Goal: Use online tool/utility: Utilize a website feature to perform a specific function

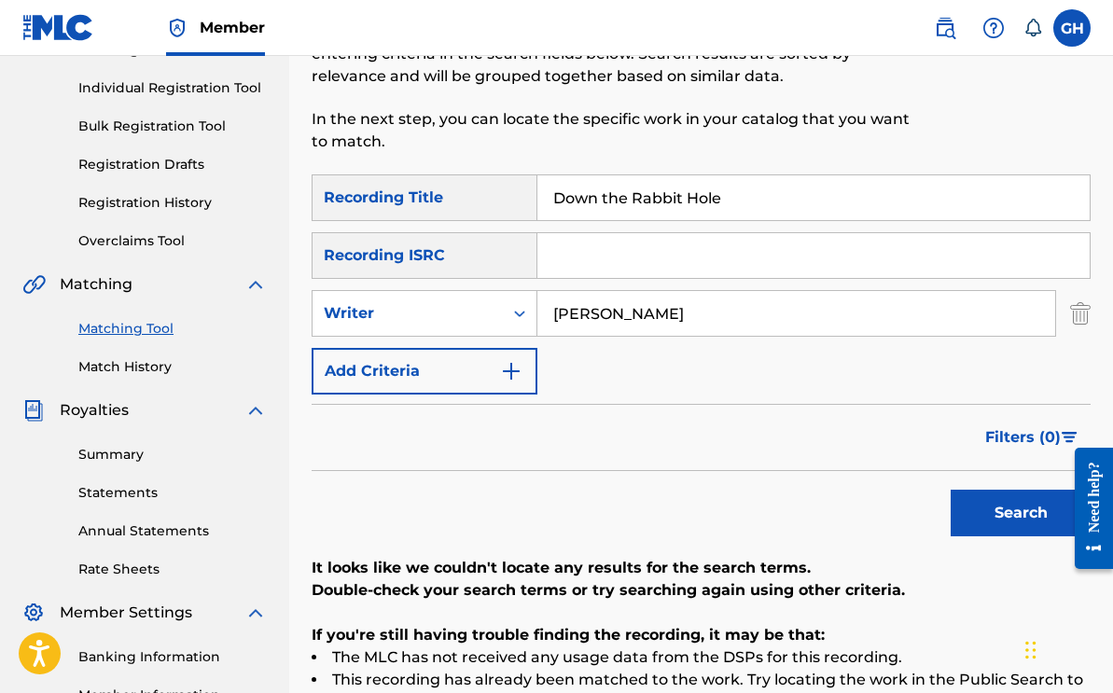
scroll to position [251, 0]
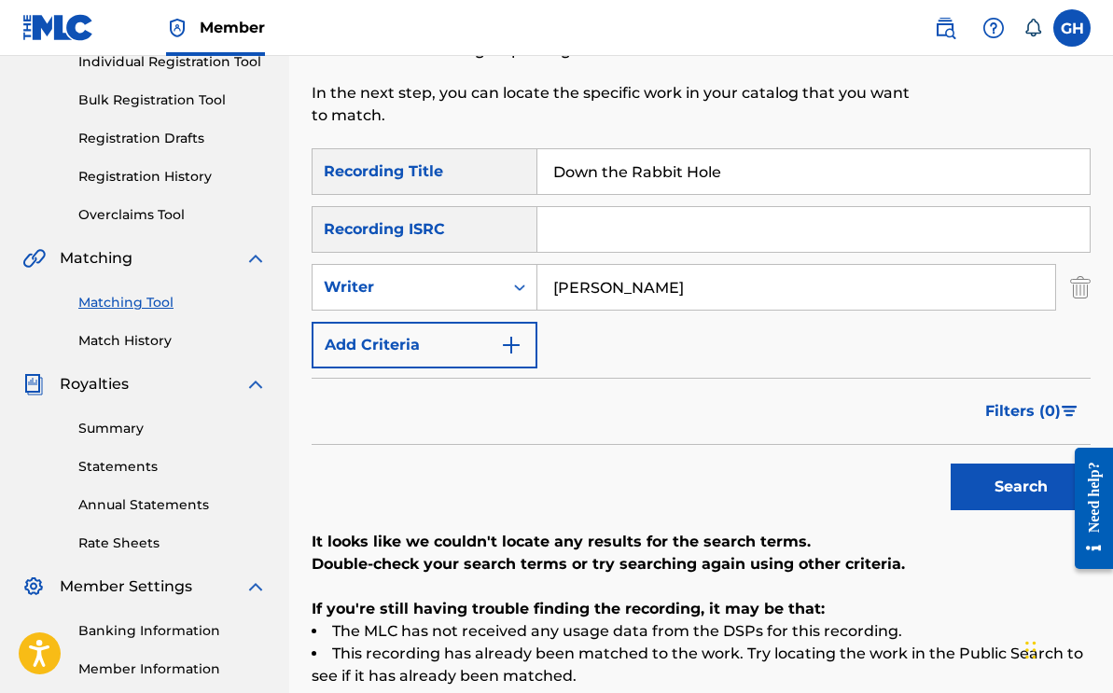
drag, startPoint x: 737, startPoint y: 172, endPoint x: 527, endPoint y: 164, distance: 210.1
click at [527, 164] on div "SearchWithCriteria6fde0e3d-d212-4f6a-bf03-d567db727ee3 Recording Title Down the…" at bounding box center [701, 171] width 779 height 47
type input "Shattered Visions"
click at [599, 242] on input "Search Form" at bounding box center [814, 229] width 552 height 45
click at [563, 229] on input "Search Form" at bounding box center [814, 229] width 552 height 45
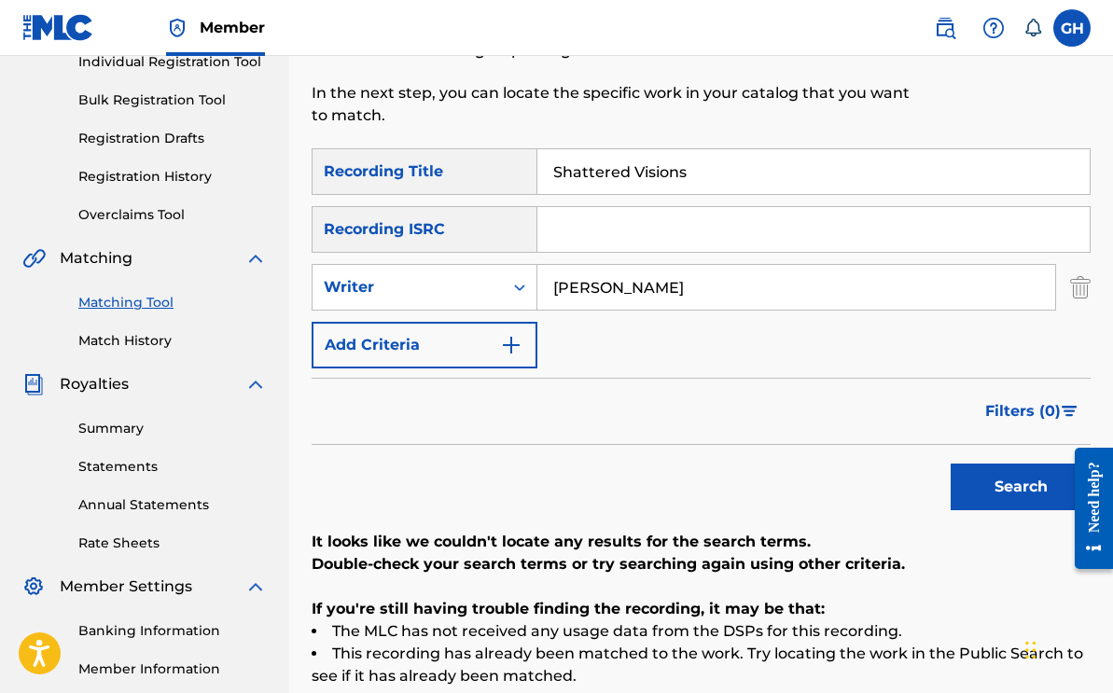
paste input "NLRD52401641"
type input "NLRD52401641"
click at [990, 468] on button "Search" at bounding box center [1021, 487] width 140 height 47
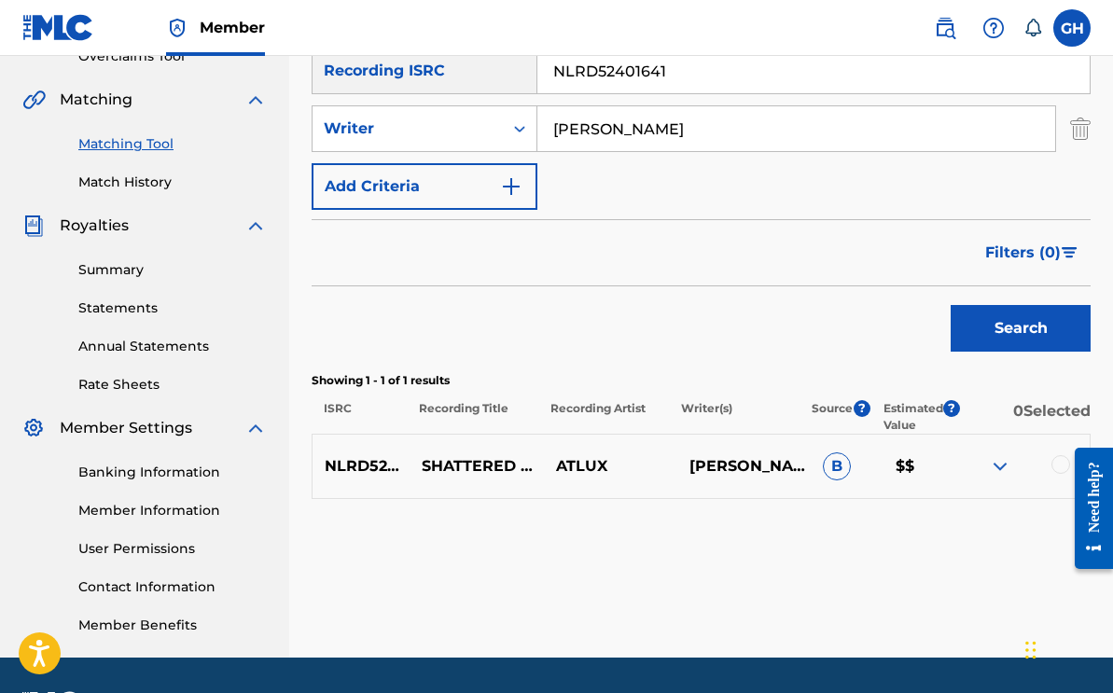
scroll to position [464, 0]
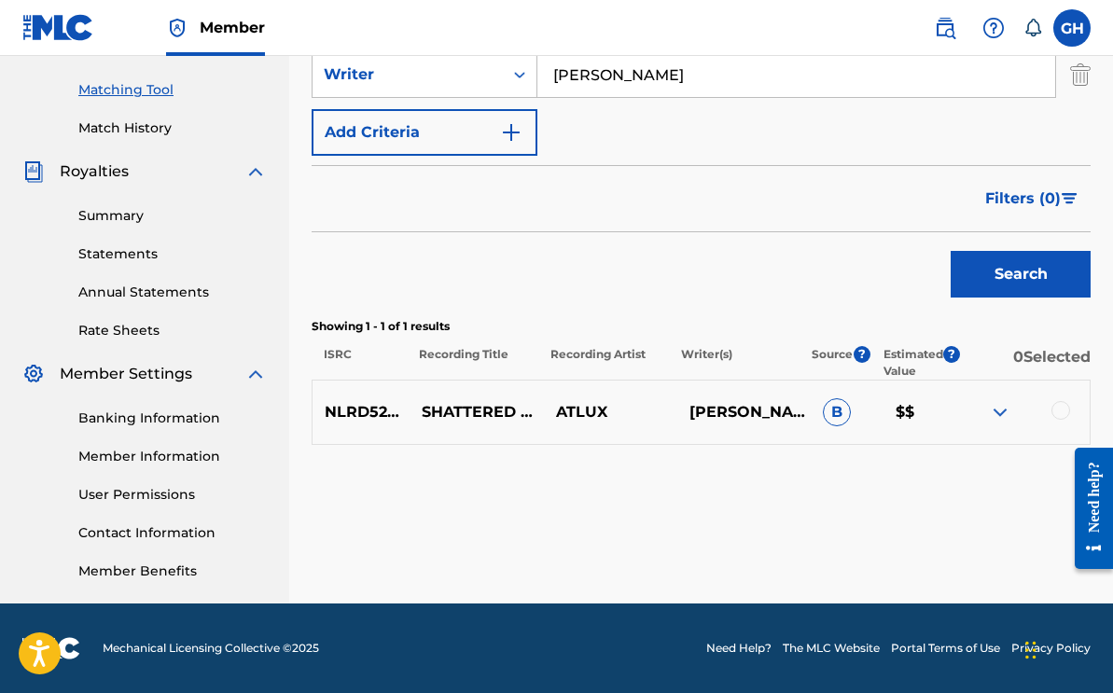
click at [996, 417] on img at bounding box center [1000, 412] width 22 height 22
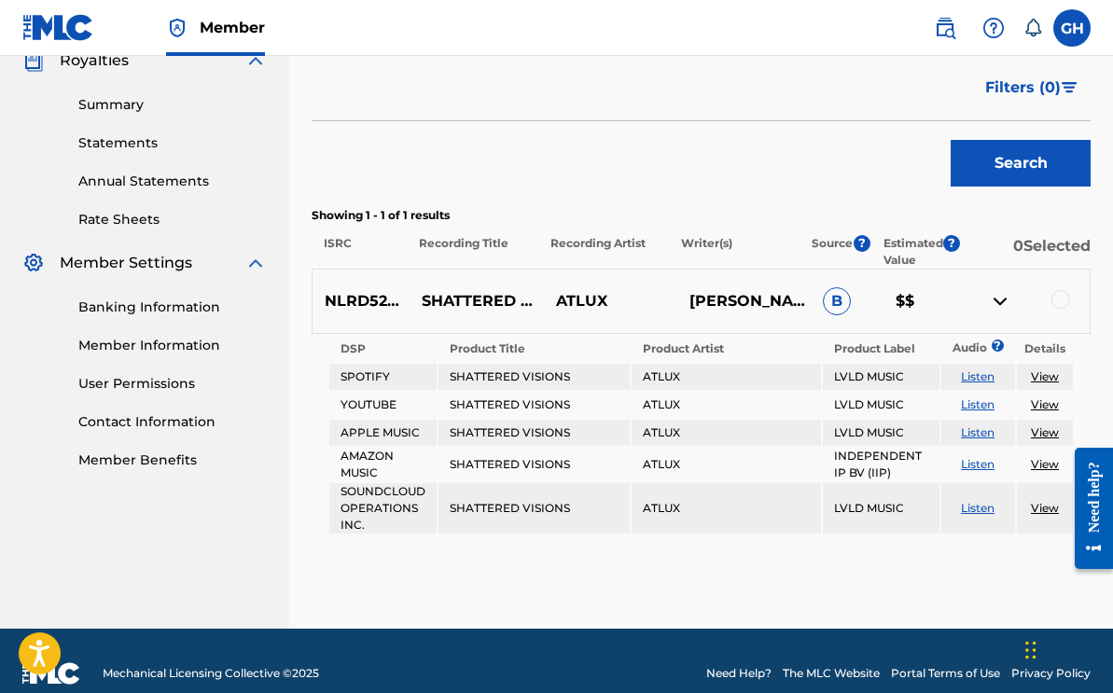
scroll to position [581, 0]
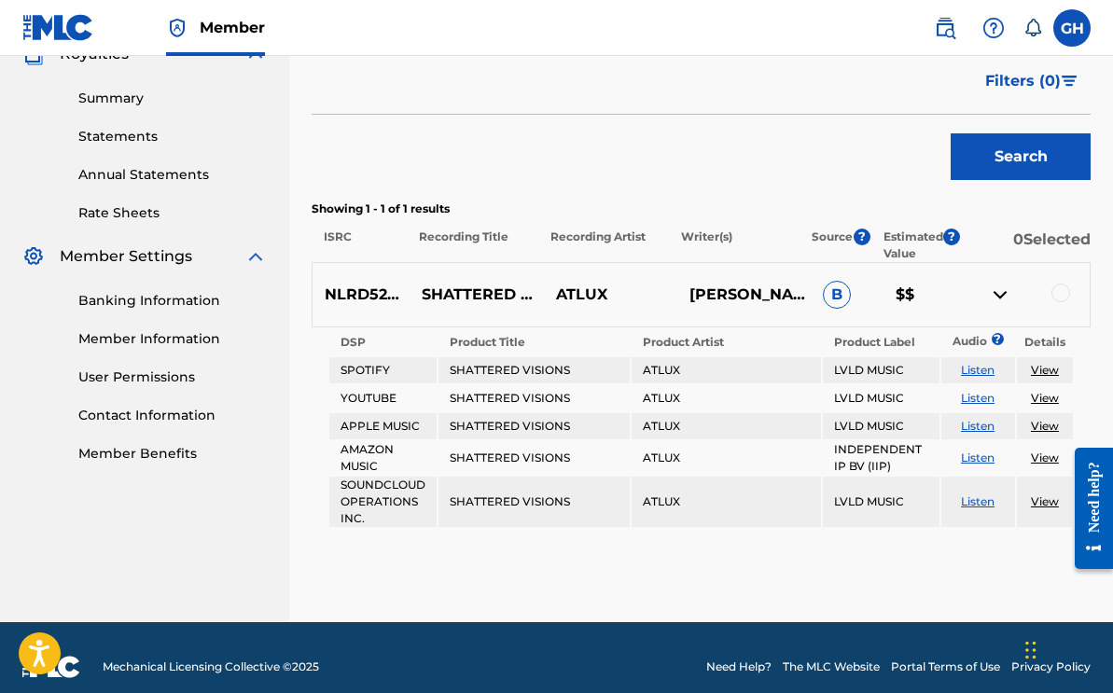
click at [1070, 284] on div at bounding box center [1023, 295] width 133 height 22
click at [1065, 288] on div at bounding box center [1061, 293] width 19 height 19
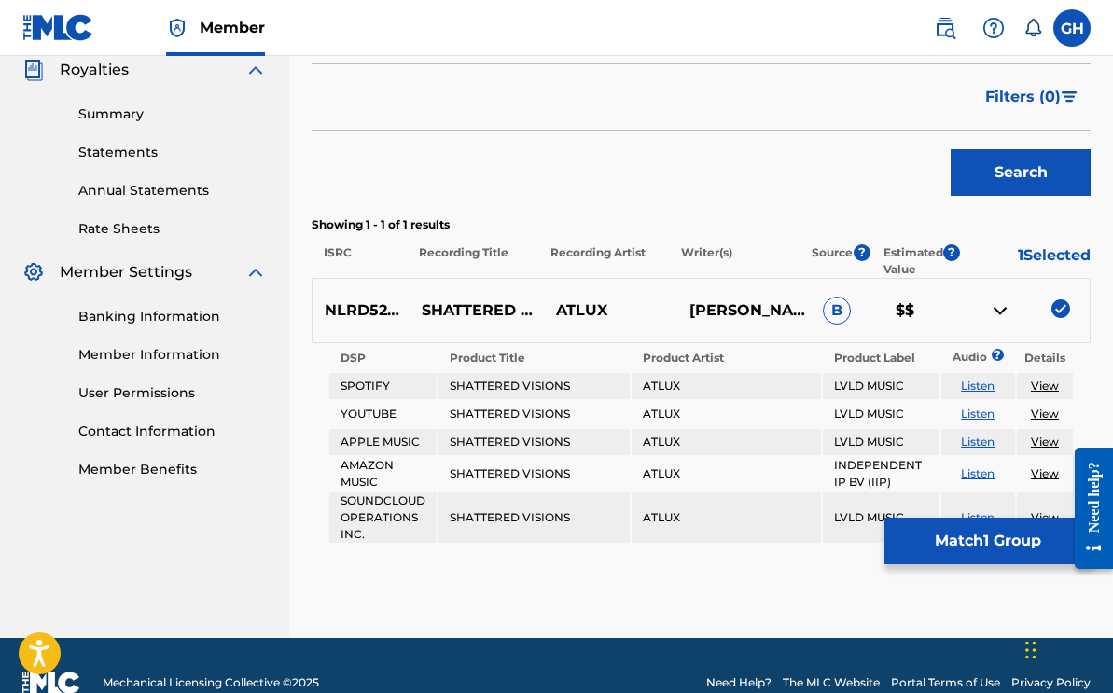
scroll to position [600, 0]
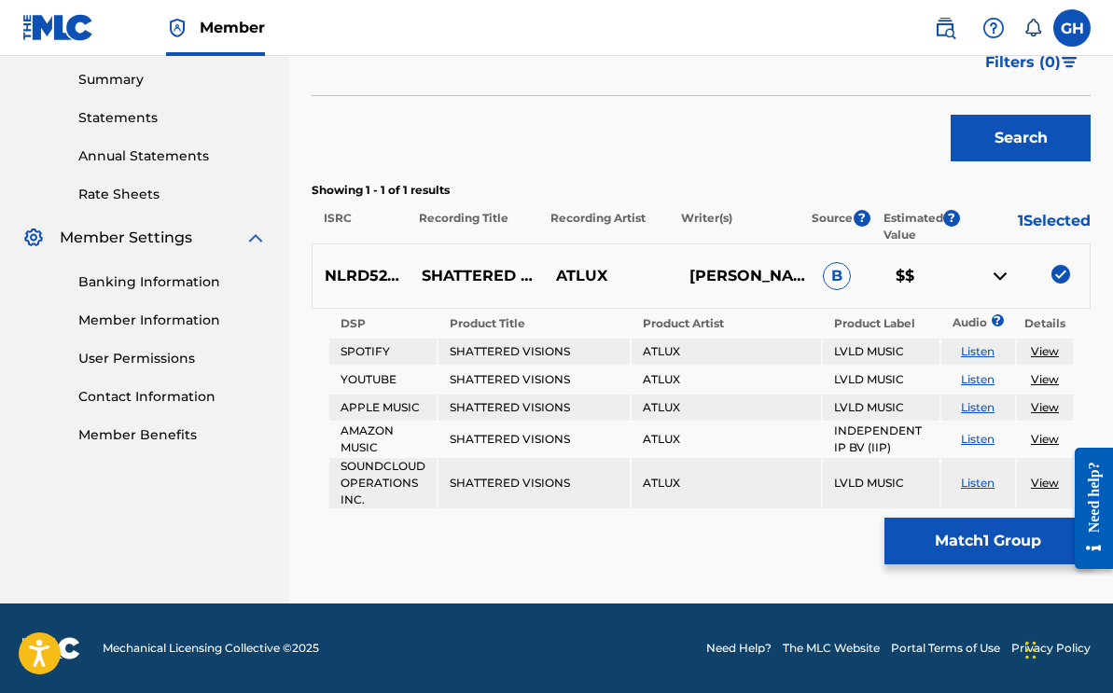
click at [1039, 355] on link "View" at bounding box center [1045, 351] width 28 height 14
click at [1060, 278] on img at bounding box center [1061, 274] width 19 height 19
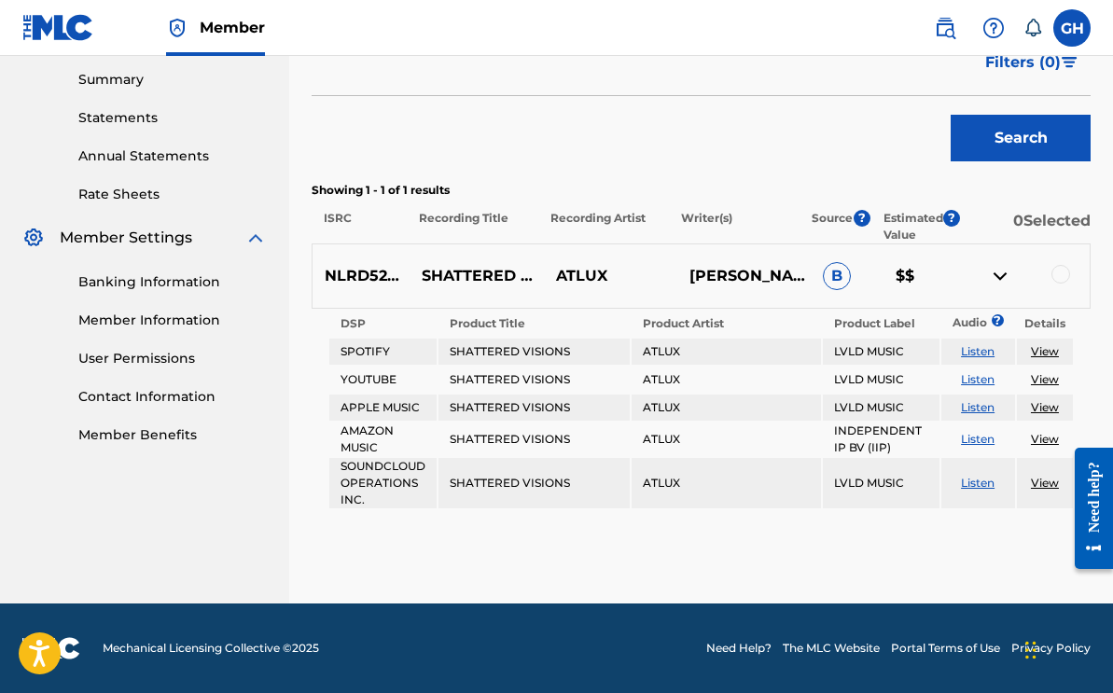
click at [1060, 278] on div at bounding box center [1061, 274] width 19 height 19
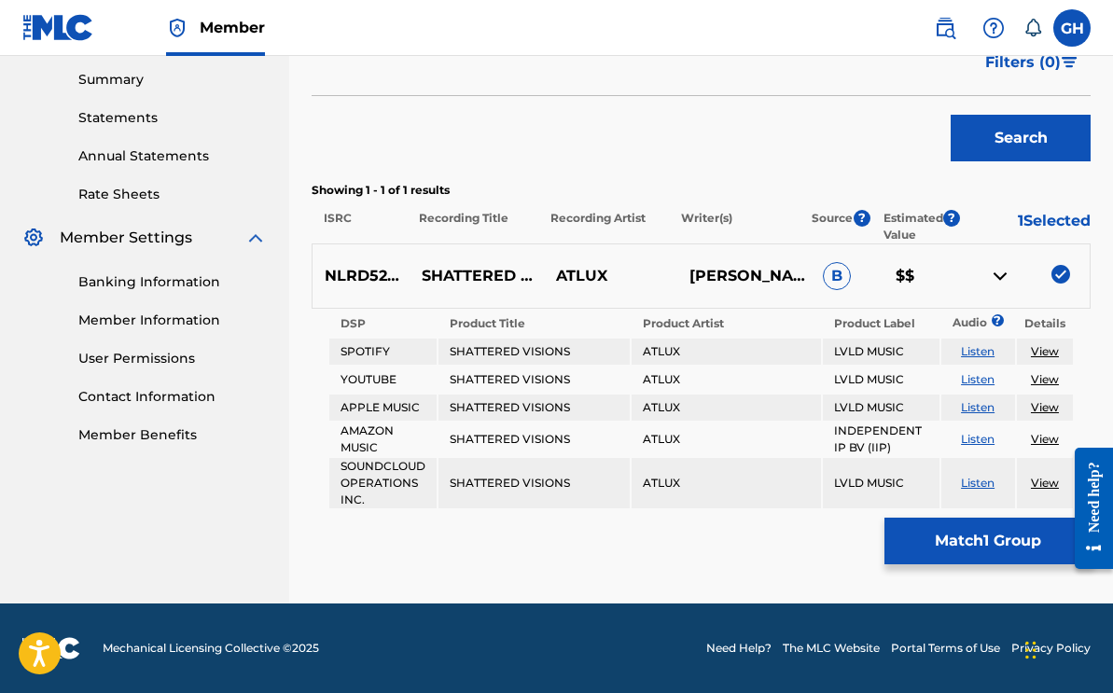
click at [1058, 272] on img at bounding box center [1061, 274] width 19 height 19
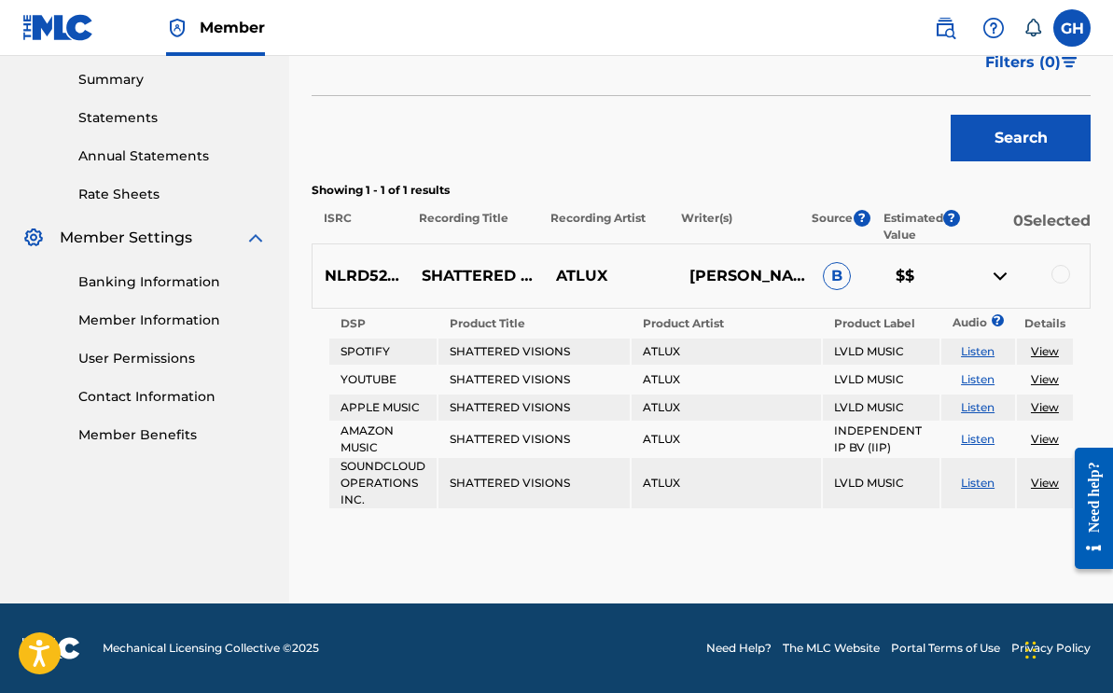
scroll to position [0, 0]
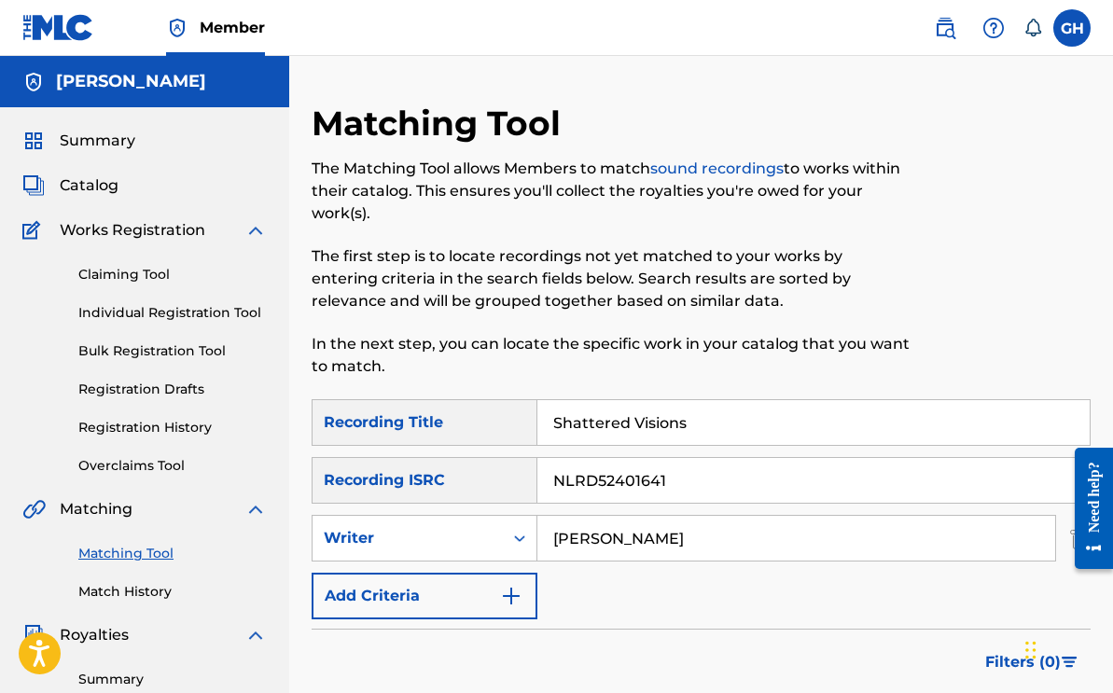
drag, startPoint x: 709, startPoint y: 429, endPoint x: 427, endPoint y: 417, distance: 282.1
click at [427, 417] on div "SearchWithCriteria6fde0e3d-d212-4f6a-bf03-d567db727ee3 Recording Title Shattere…" at bounding box center [701, 422] width 779 height 47
type input "A New Diaspora"
drag, startPoint x: 690, startPoint y: 492, endPoint x: 321, endPoint y: 474, distance: 369.0
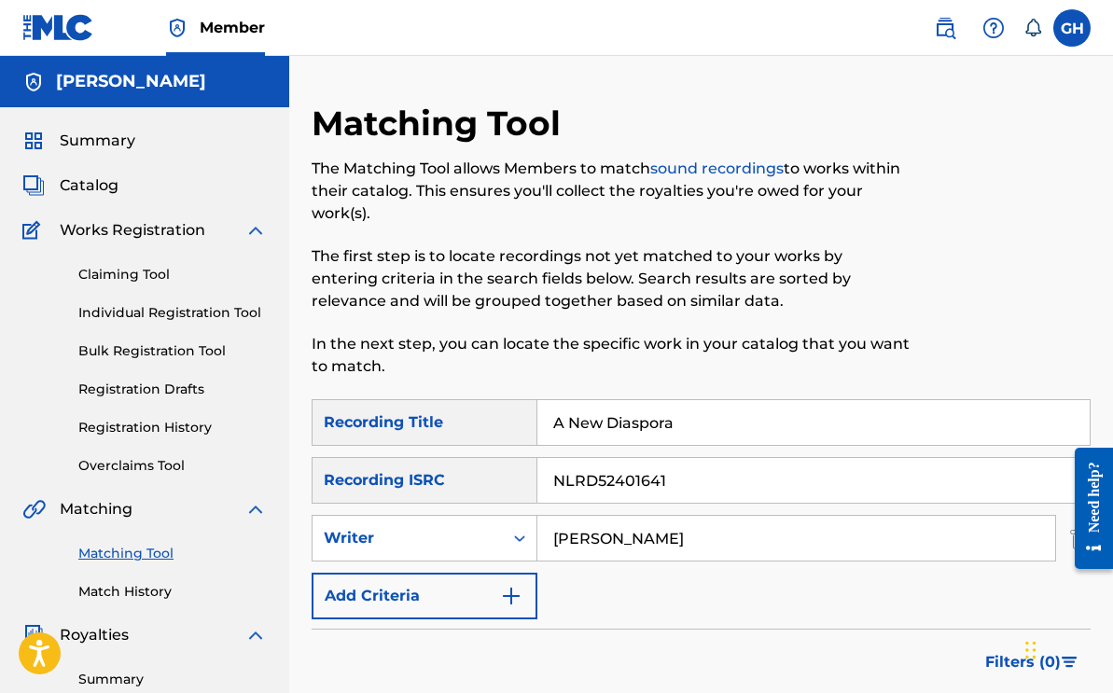
click at [321, 474] on div "SearchWithCriteria64fd41cb-e6c9-409a-829e-9c32caddad97 Recording ISRC NLRD52401…" at bounding box center [701, 480] width 779 height 47
paste input "QZTAS2481126"
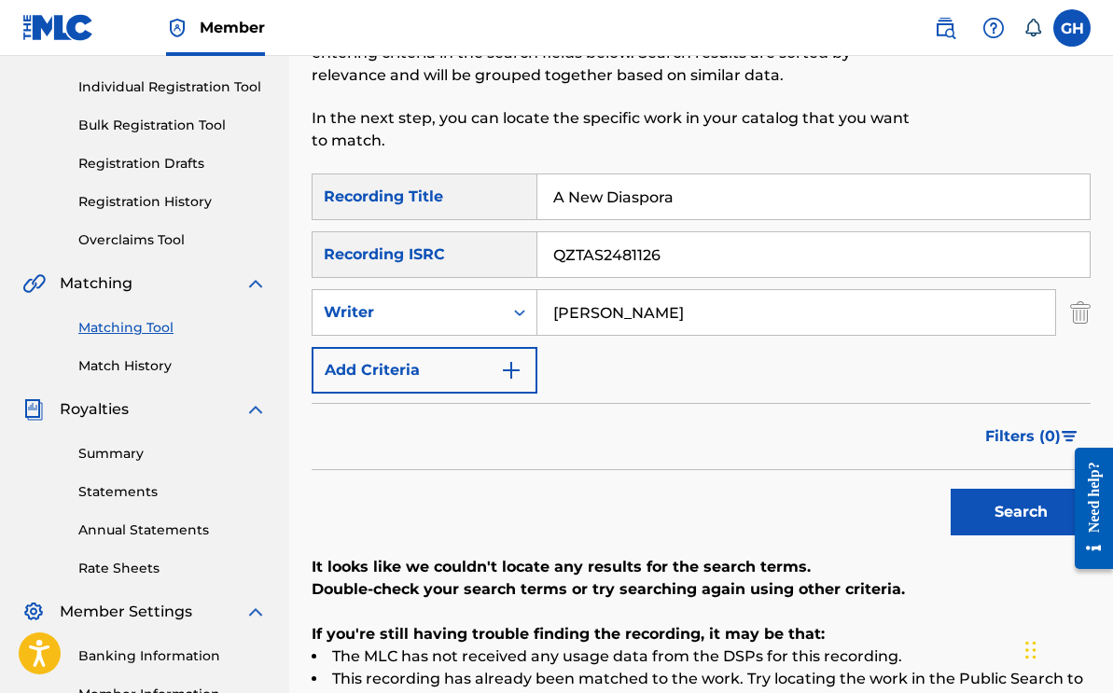
scroll to position [280, 0]
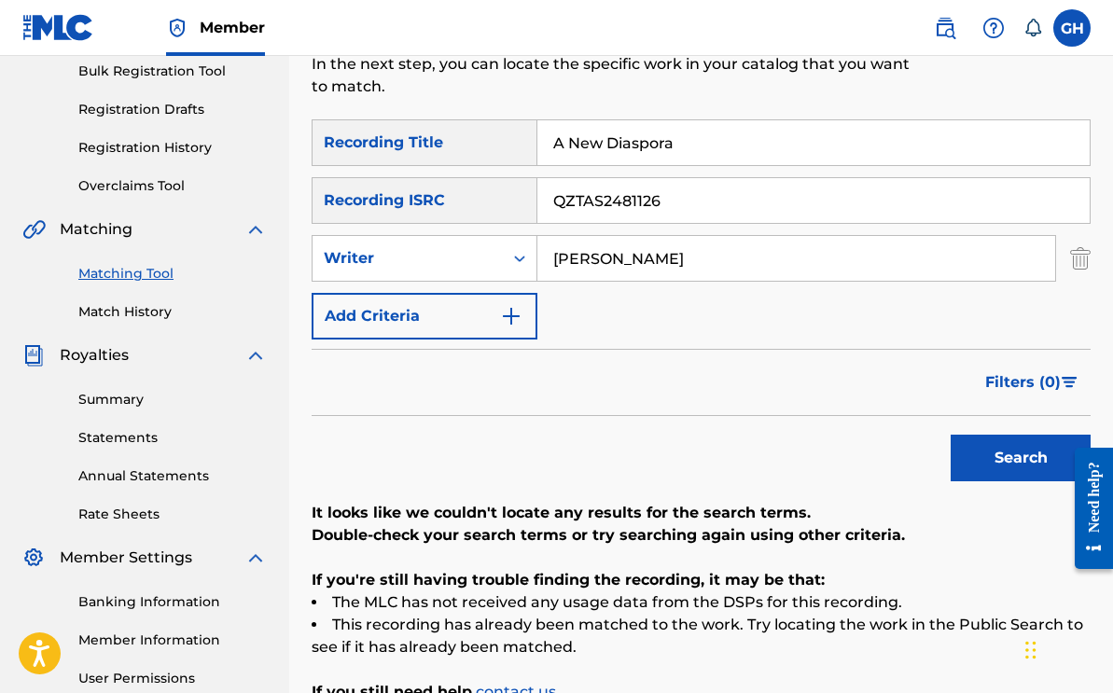
type input "QZTAS2481126"
click at [997, 460] on button "Search" at bounding box center [1021, 458] width 140 height 47
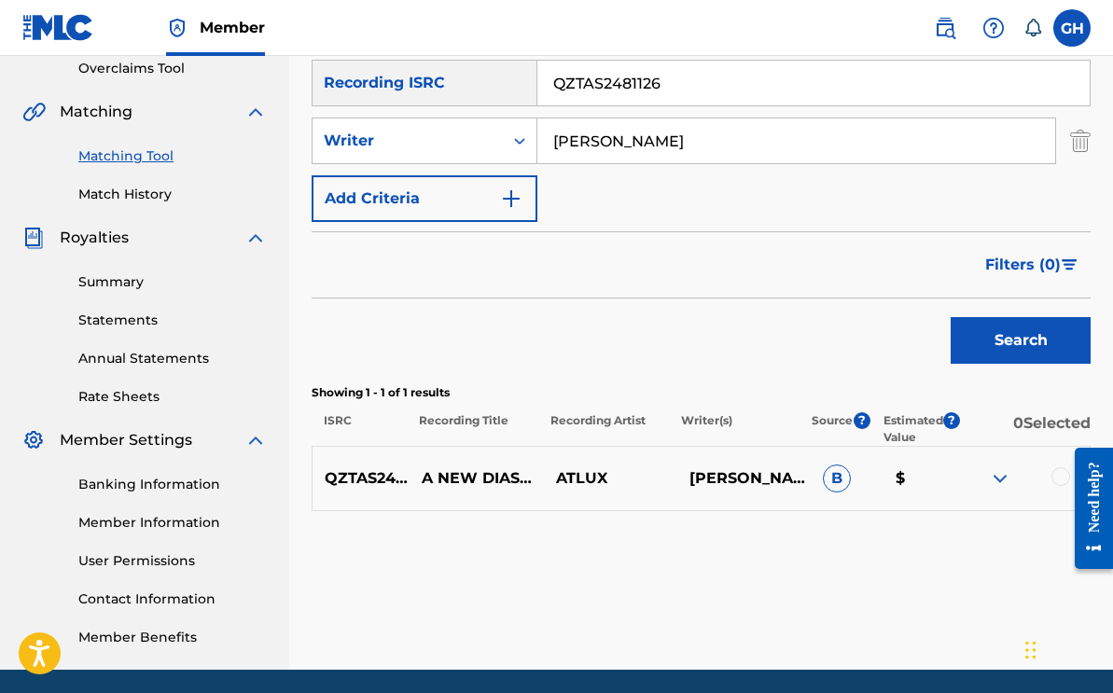
scroll to position [464, 0]
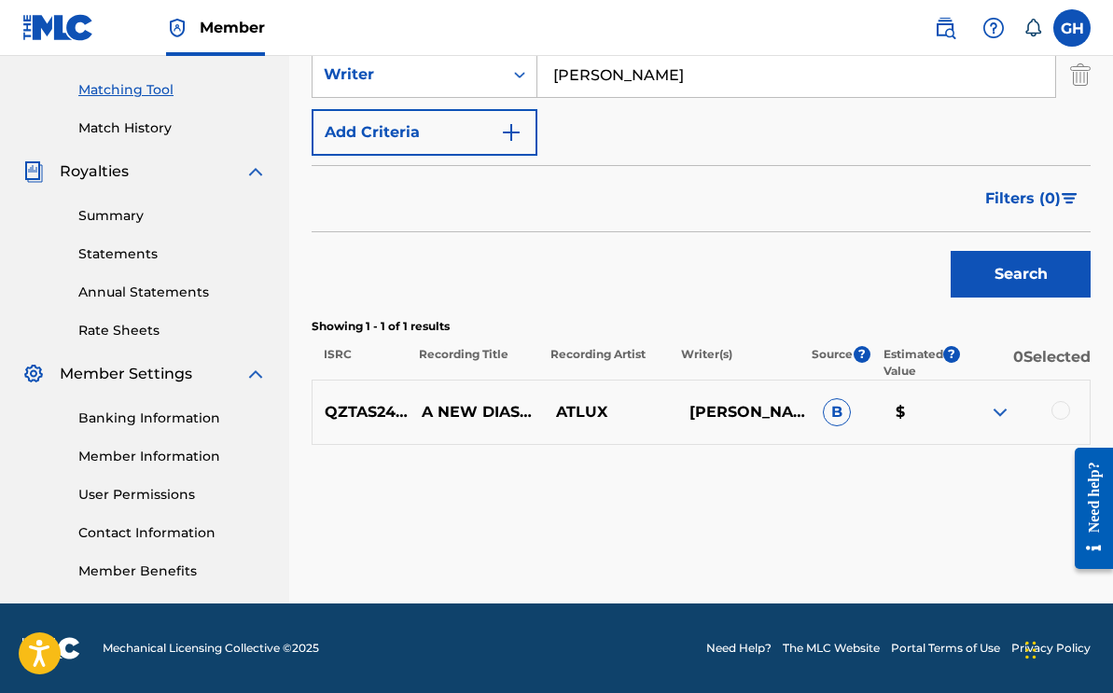
click at [1055, 408] on div at bounding box center [1061, 410] width 19 height 19
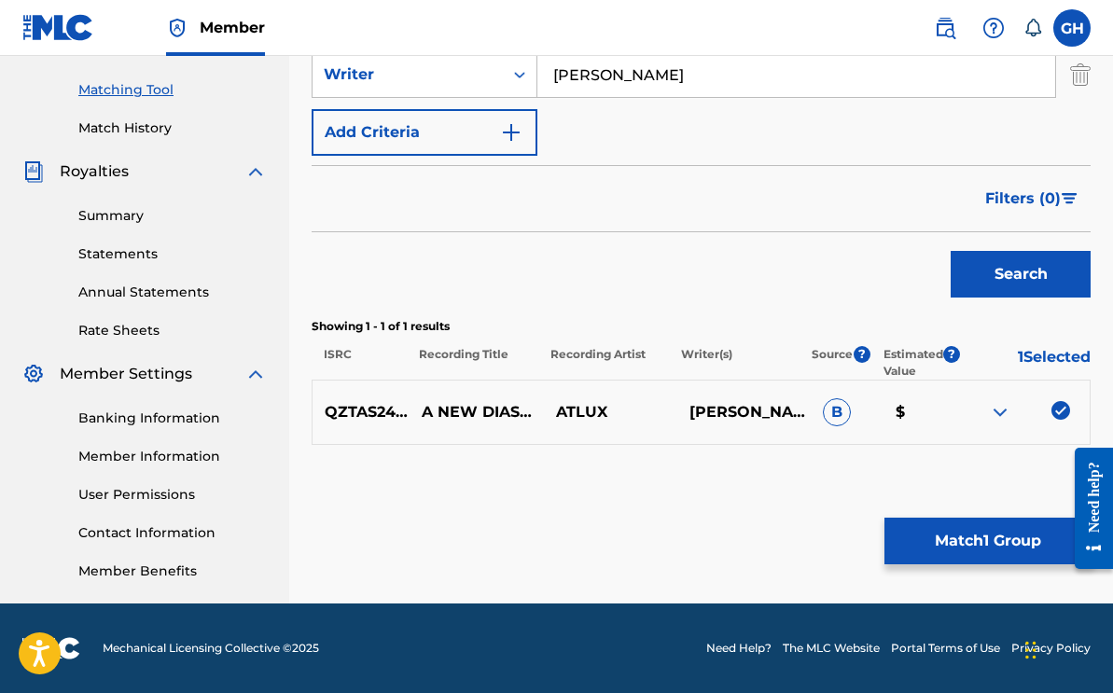
click at [970, 538] on button "Match 1 Group" at bounding box center [988, 541] width 206 height 47
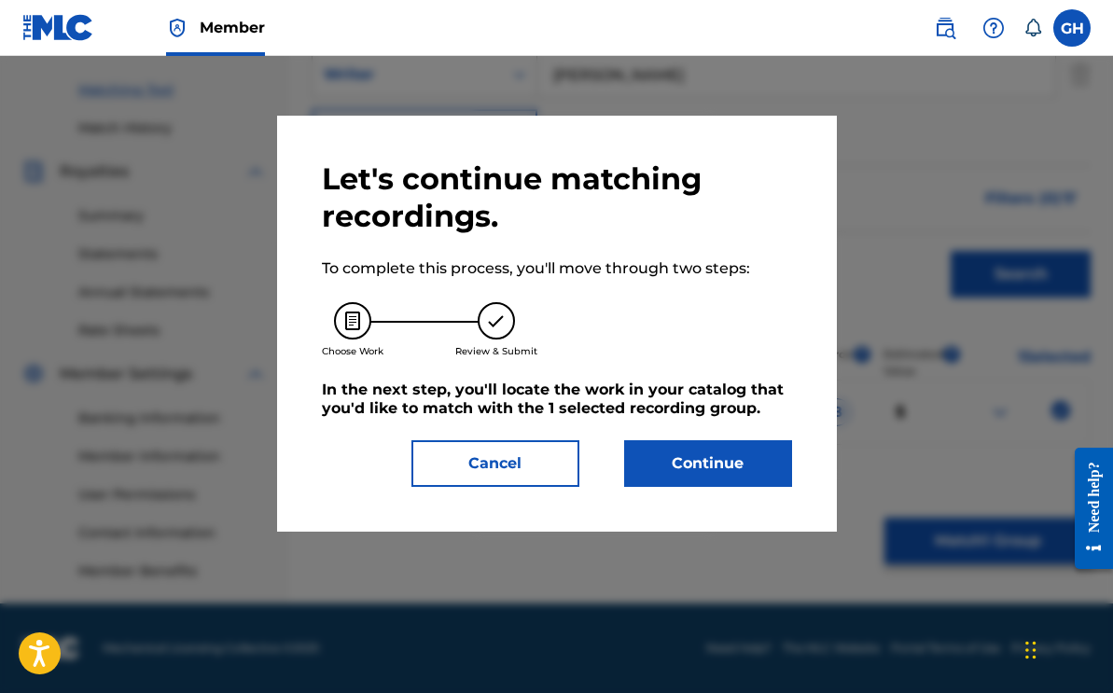
click at [664, 461] on button "Continue" at bounding box center [708, 463] width 168 height 47
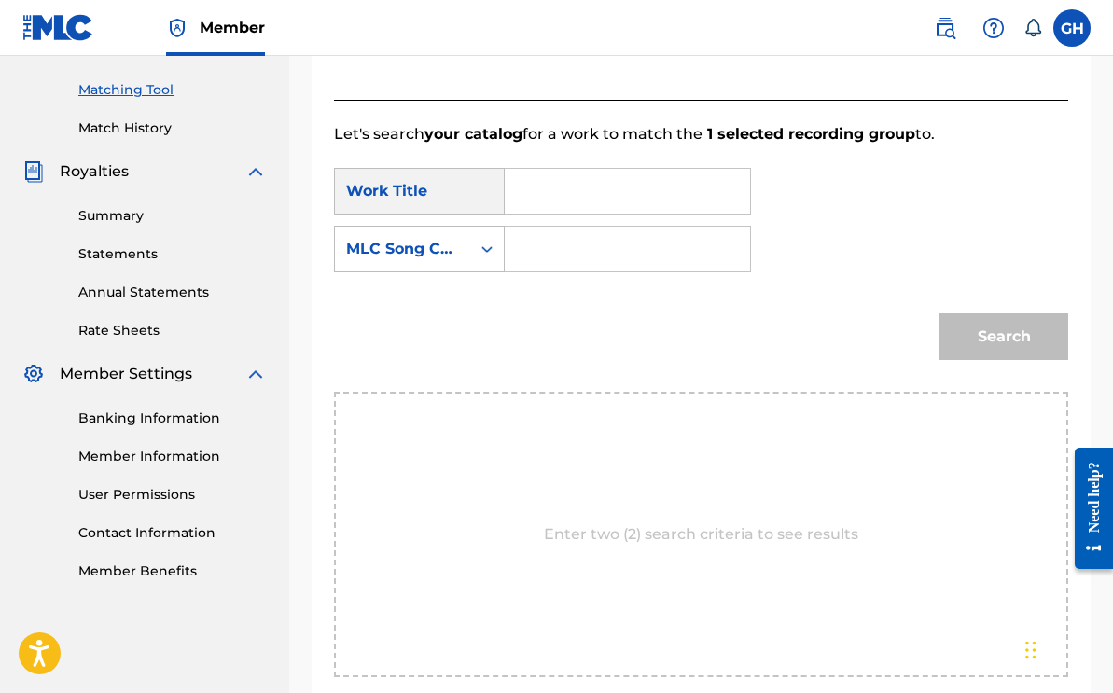
click at [530, 212] on input "Search Form" at bounding box center [628, 191] width 214 height 45
type input "A New Diaspora"
click at [470, 253] on div "Search Form" at bounding box center [487, 249] width 34 height 34
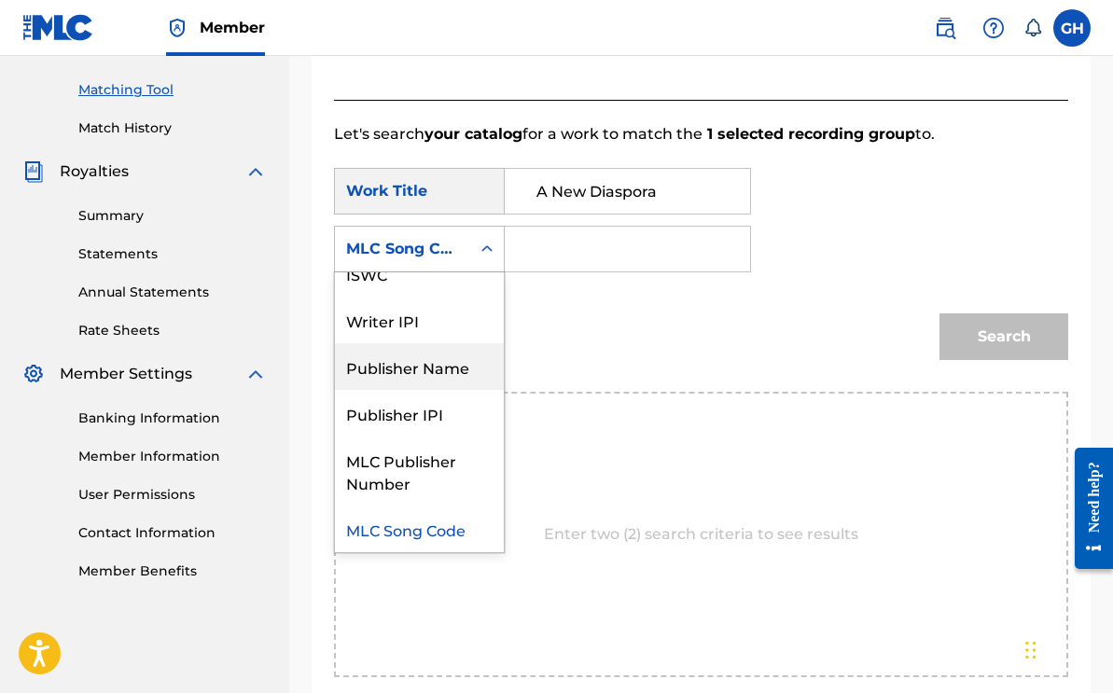
scroll to position [0, 0]
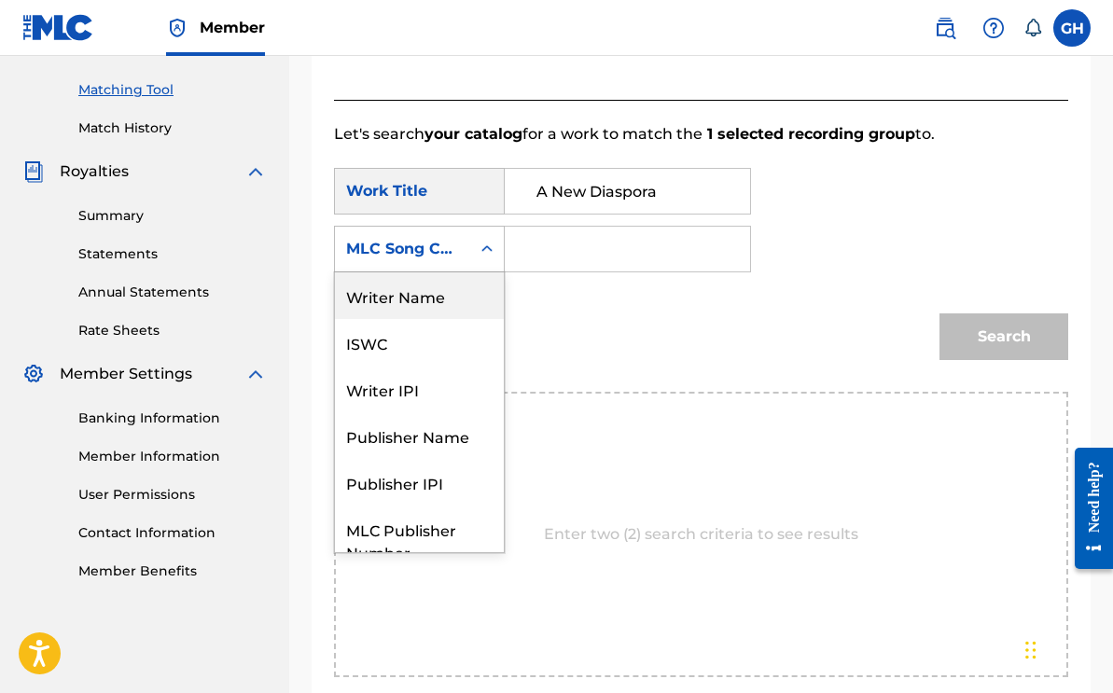
click at [458, 302] on div "Writer Name" at bounding box center [419, 295] width 169 height 47
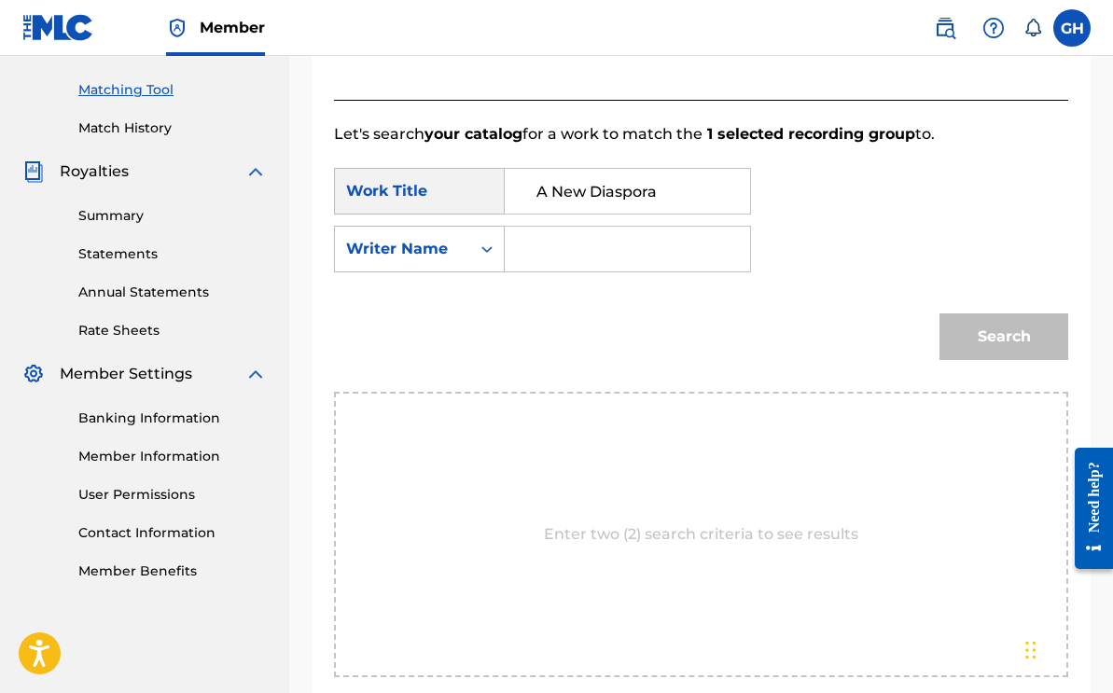
click at [547, 242] on input "Search Form" at bounding box center [628, 249] width 214 height 45
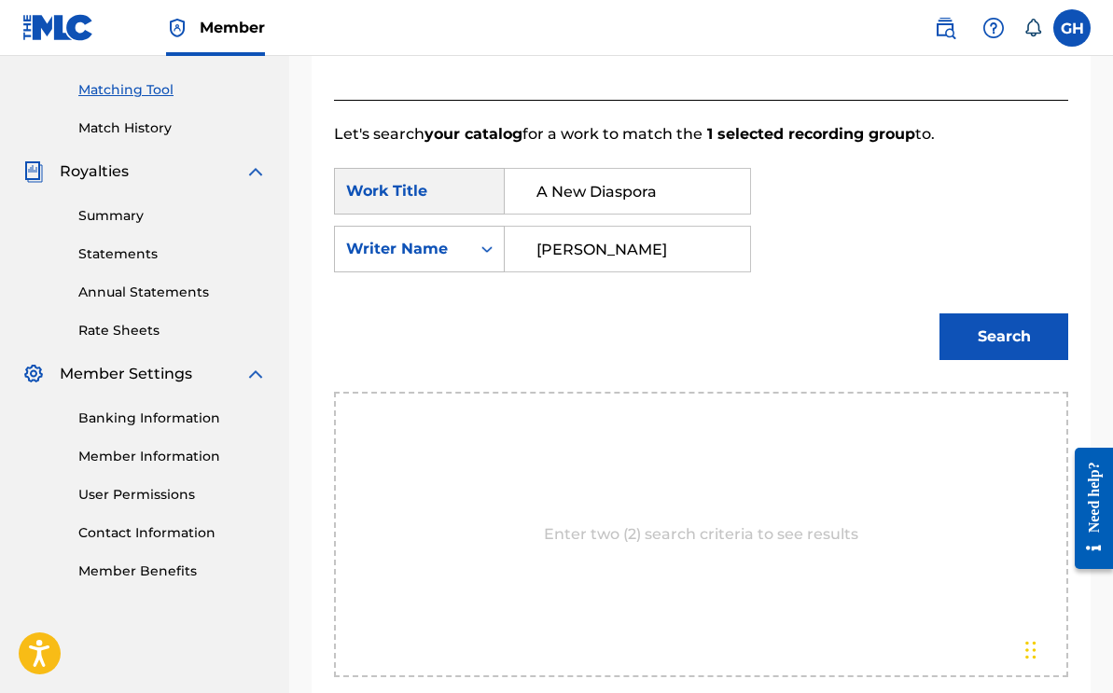
type input "Gregory Hinson"
click at [1019, 342] on button "Search" at bounding box center [1004, 337] width 129 height 47
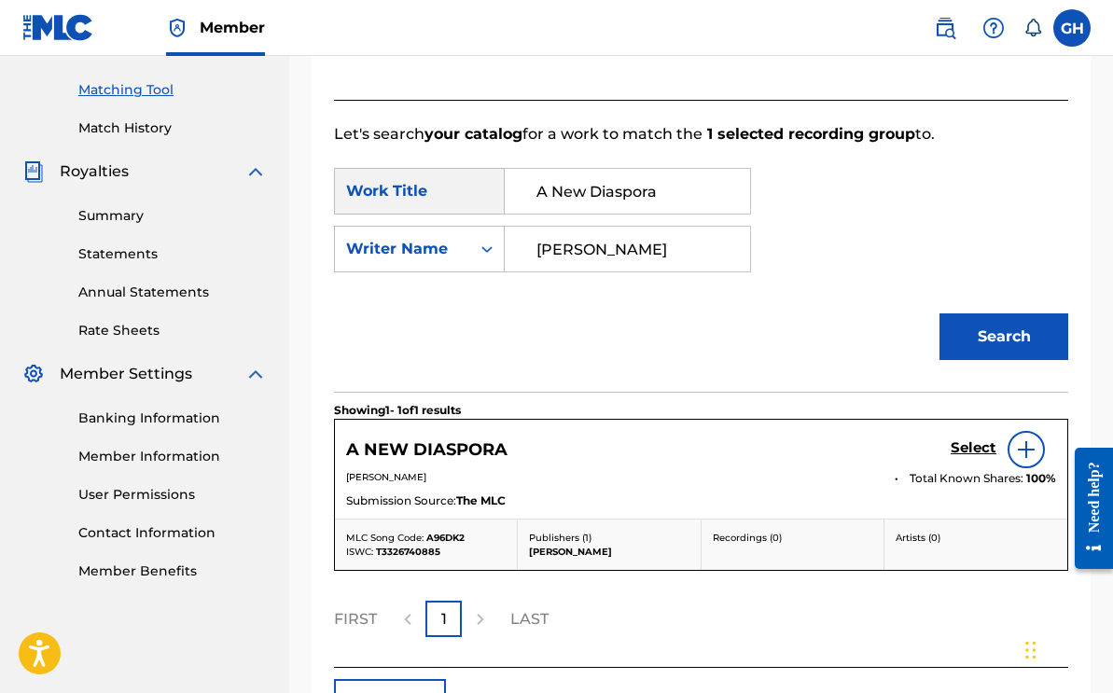
scroll to position [597, 0]
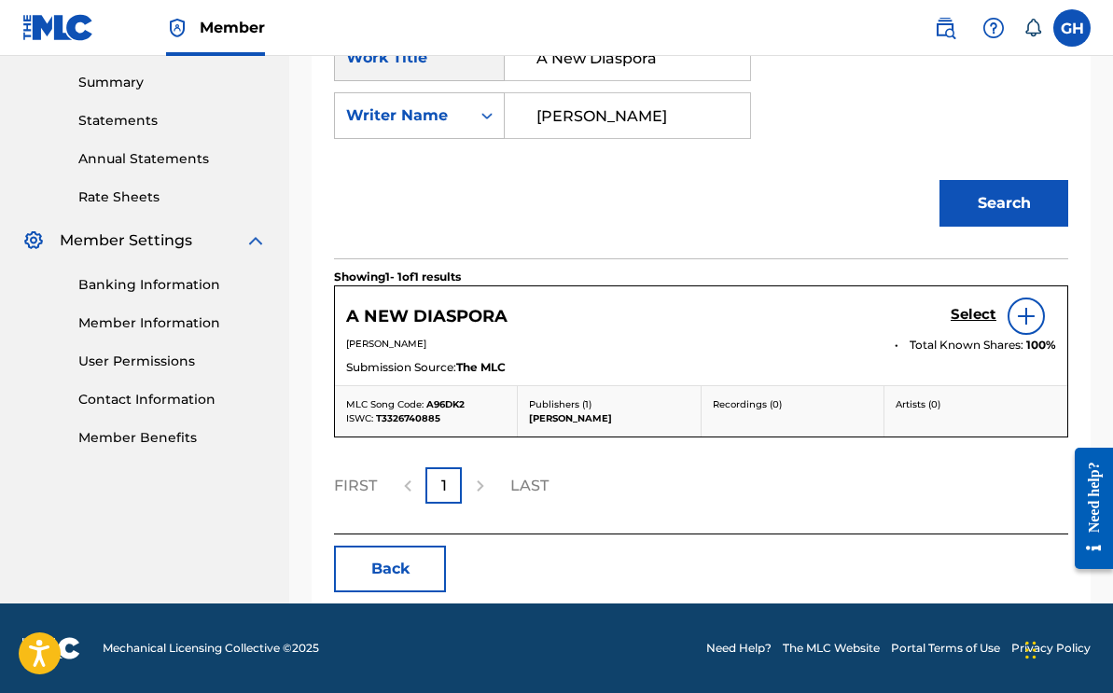
click at [1028, 326] on img at bounding box center [1026, 316] width 22 height 22
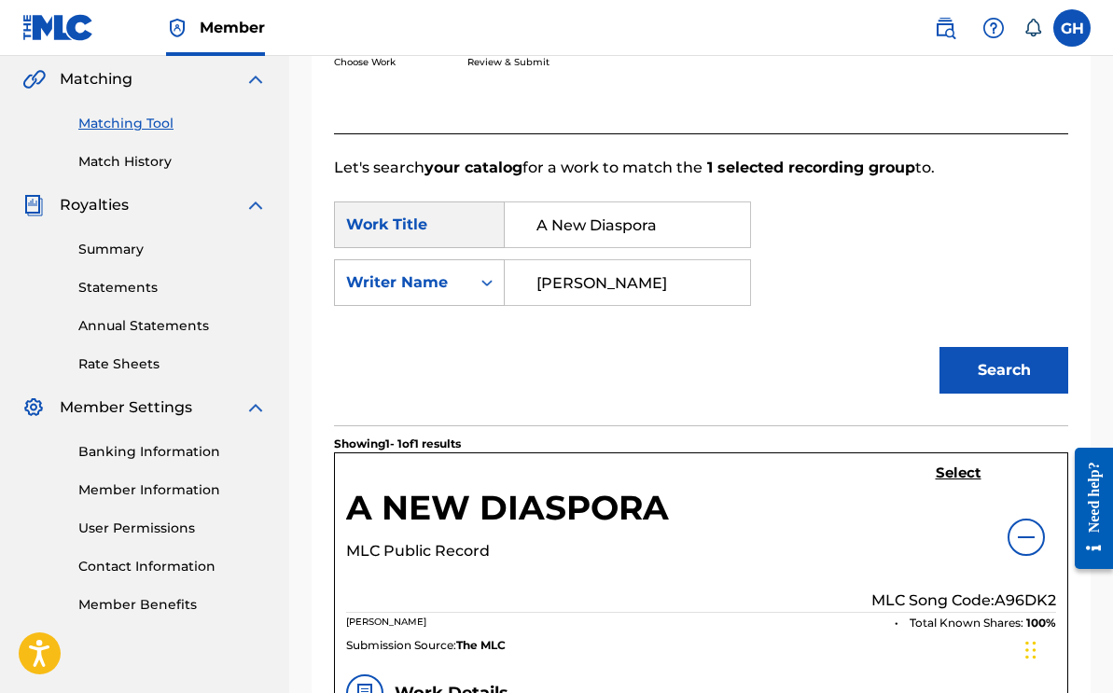
scroll to position [620, 0]
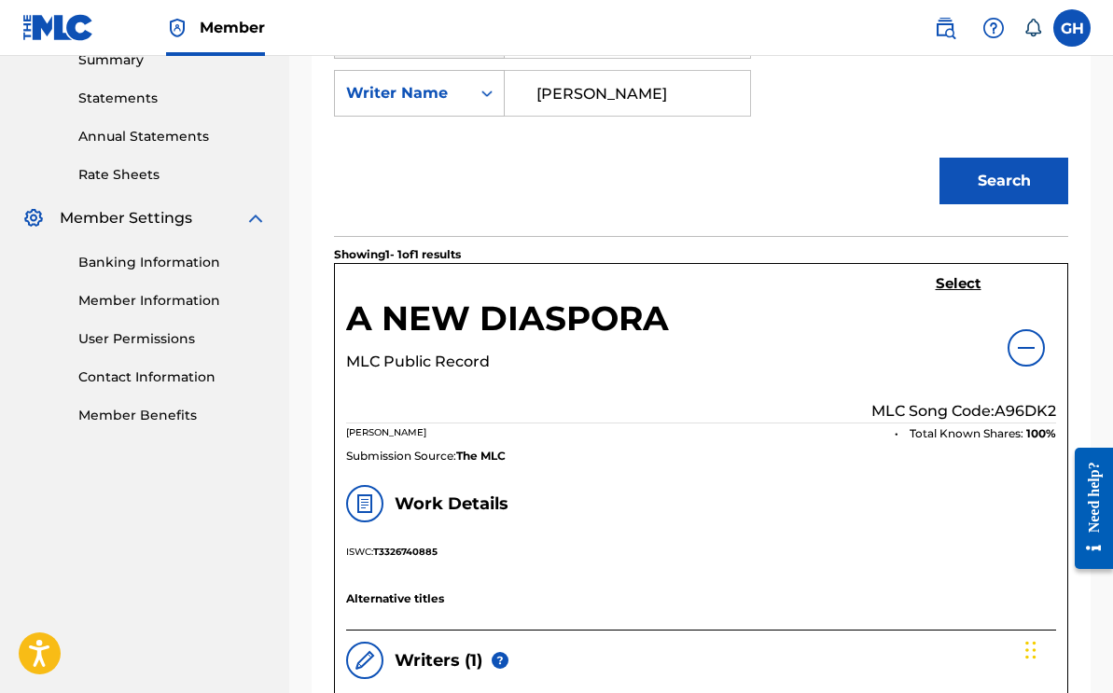
click at [948, 281] on h5 "Select" at bounding box center [959, 284] width 46 height 18
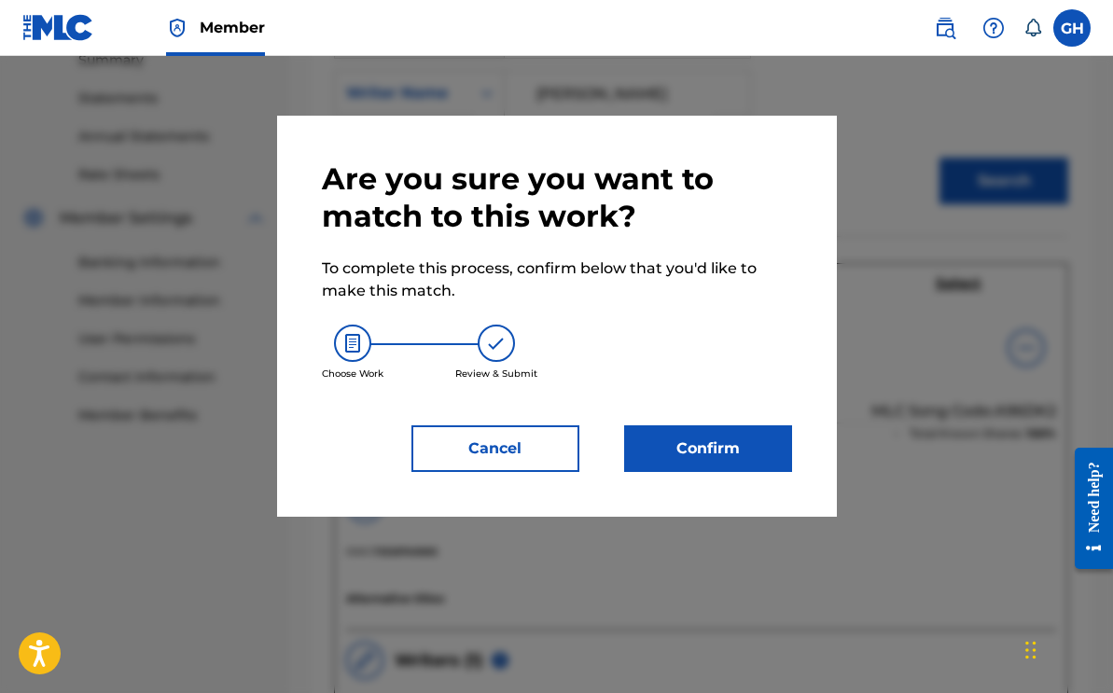
click at [678, 449] on button "Confirm" at bounding box center [708, 449] width 168 height 47
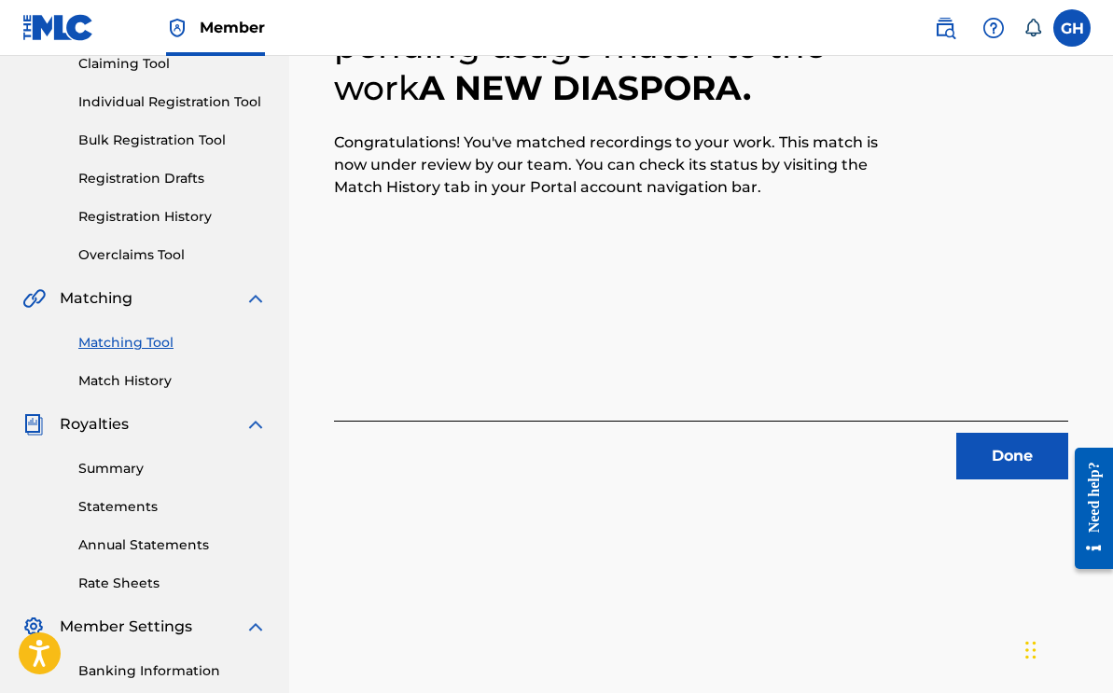
scroll to position [206, 0]
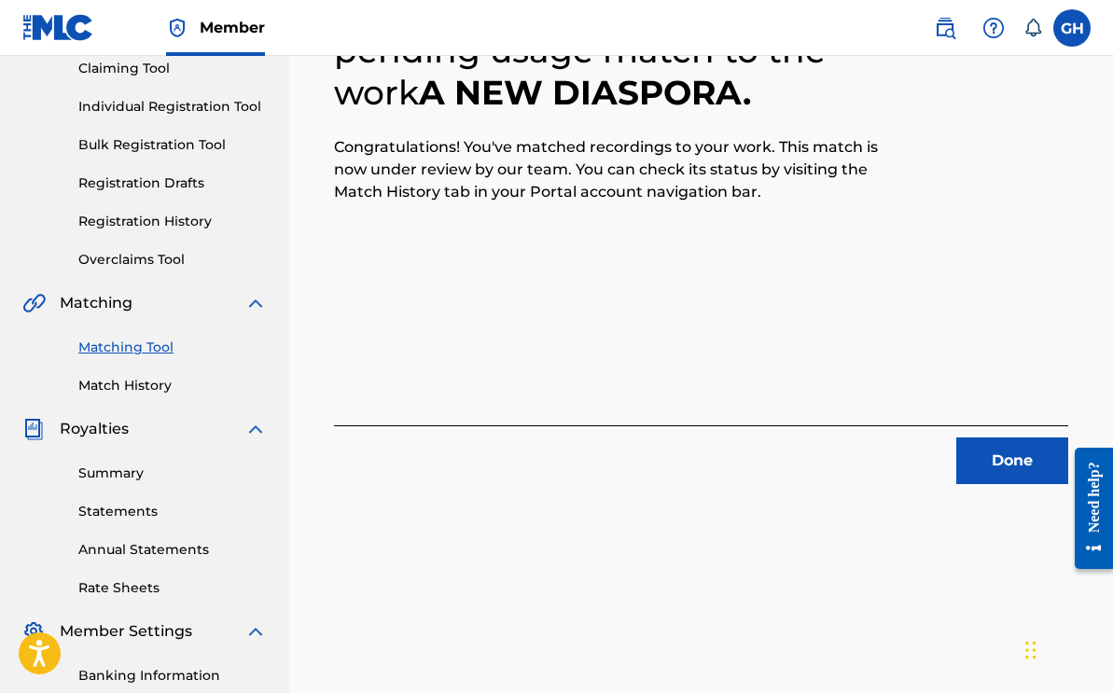
click at [978, 456] on button "Done" at bounding box center [1013, 461] width 112 height 47
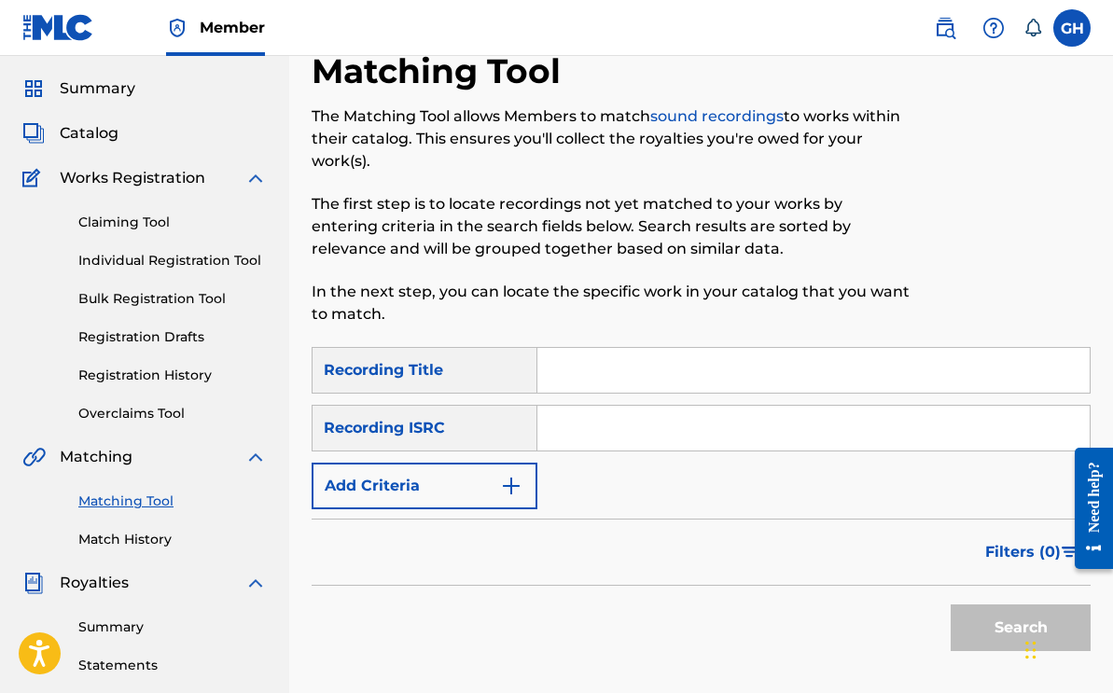
scroll to position [21, 0]
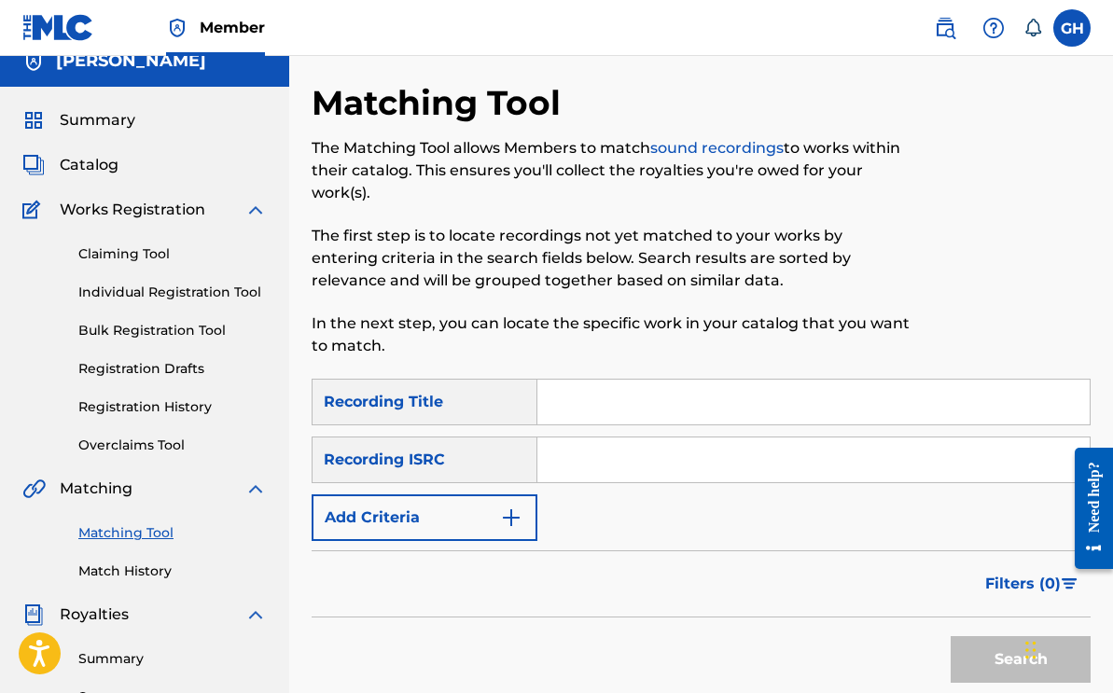
click at [91, 156] on span "Catalog" at bounding box center [89, 165] width 59 height 22
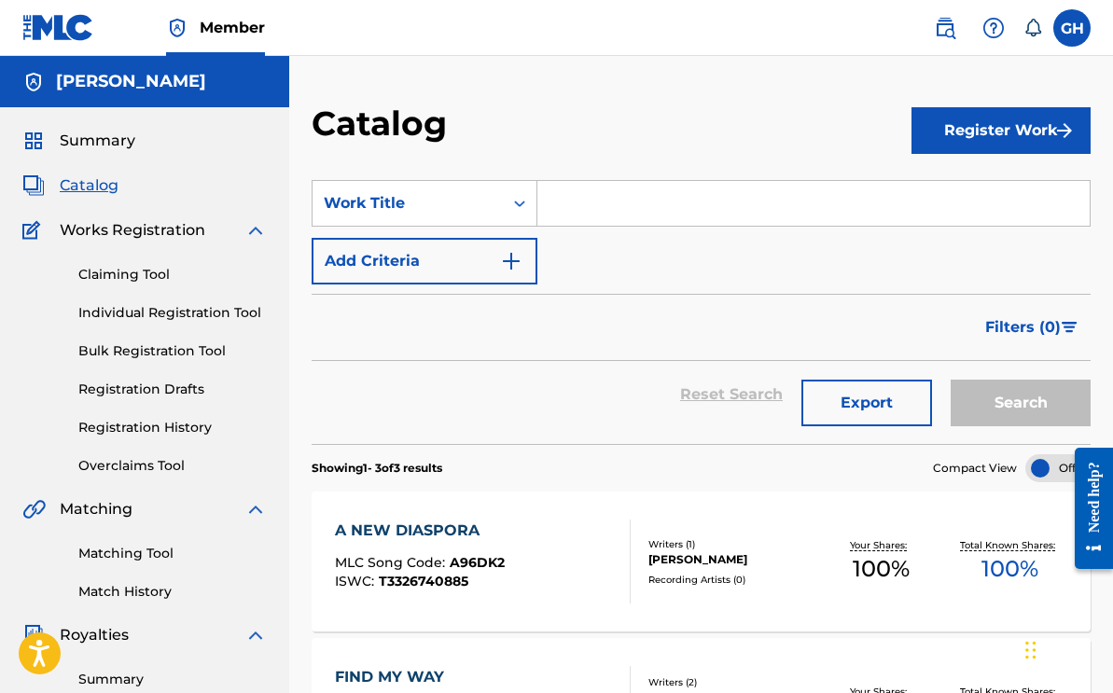
scroll to position [283, 0]
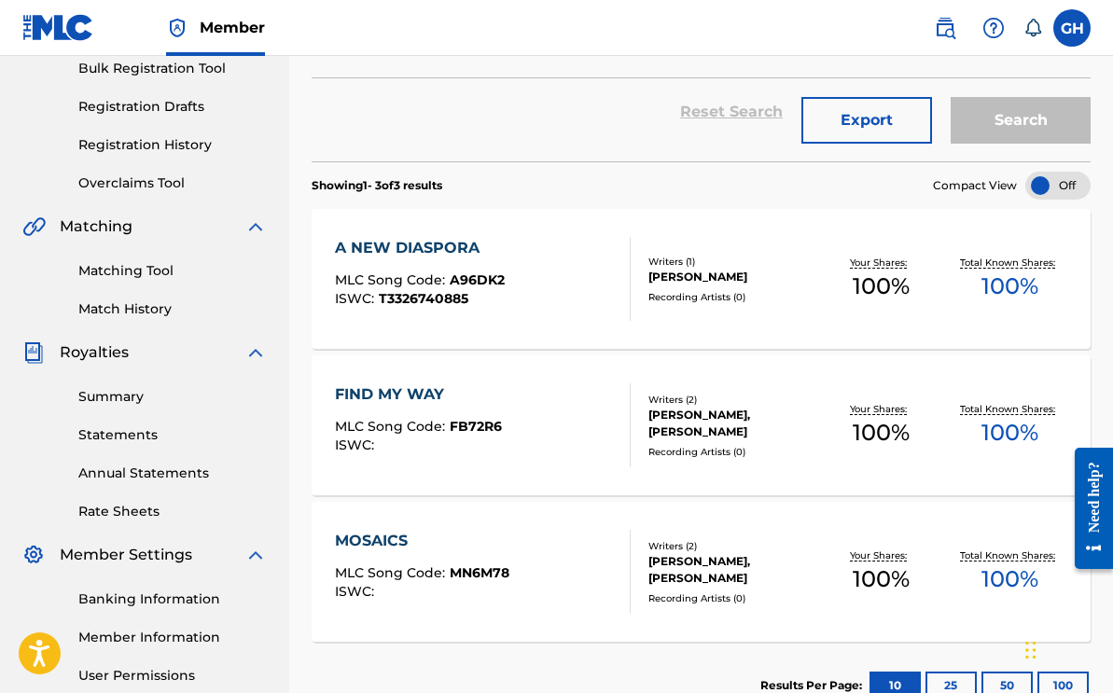
click at [172, 266] on link "Matching Tool" at bounding box center [172, 271] width 189 height 20
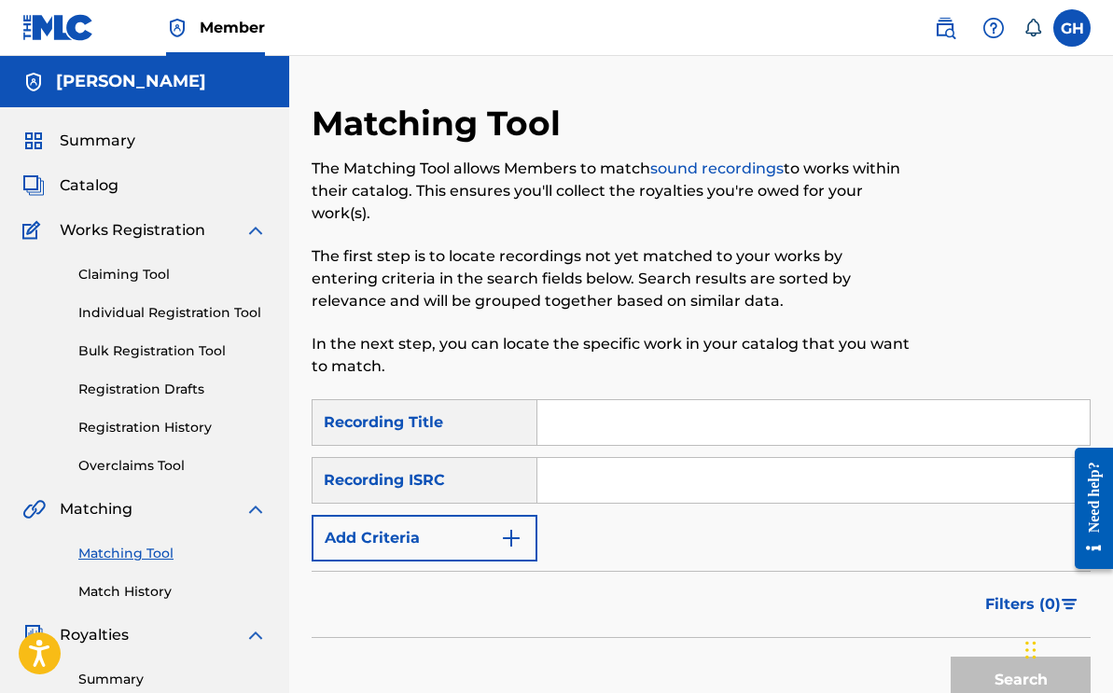
click at [639, 440] on input "Search Form" at bounding box center [814, 422] width 552 height 45
click at [595, 470] on input "Search Form" at bounding box center [814, 480] width 552 height 45
paste input "USLZJ2440805"
type input "USLZJ2440805"
click at [606, 438] on input "Search Form" at bounding box center [814, 422] width 552 height 45
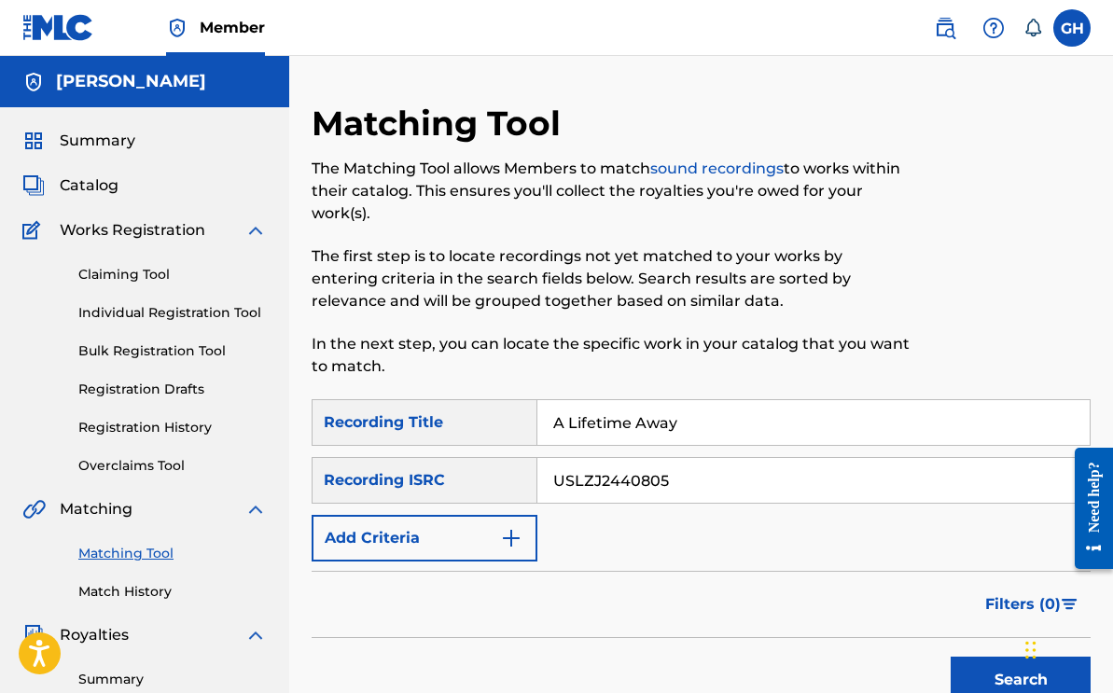
scroll to position [464, 0]
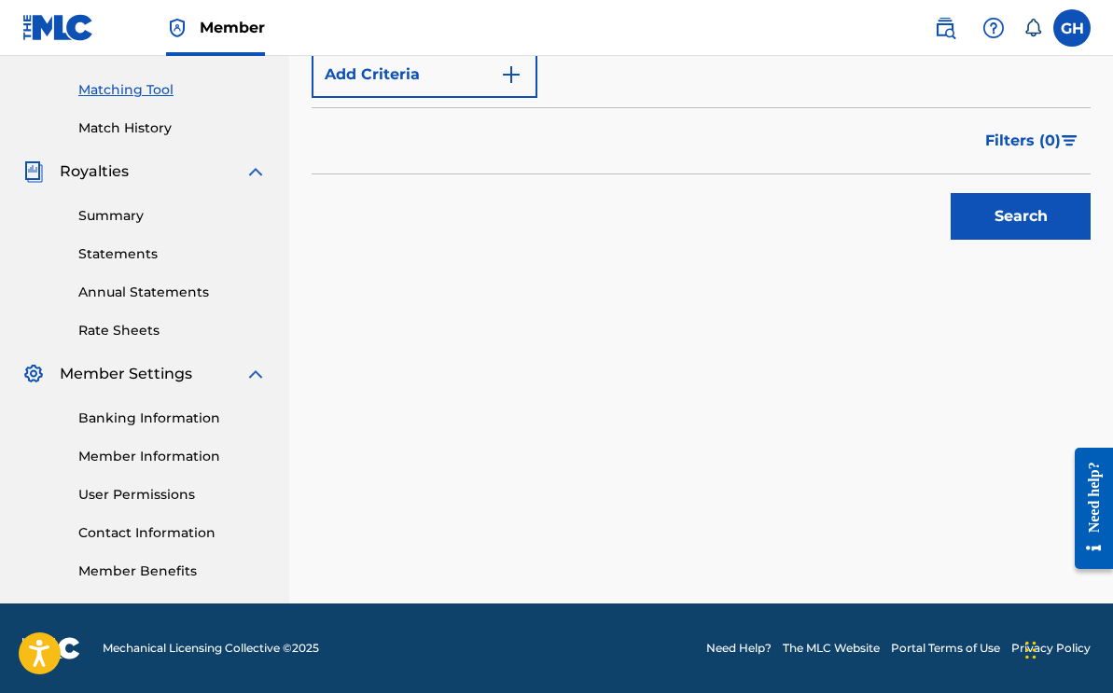
type input "A Lifetime Away"
click at [1030, 215] on button "Search" at bounding box center [1021, 216] width 140 height 47
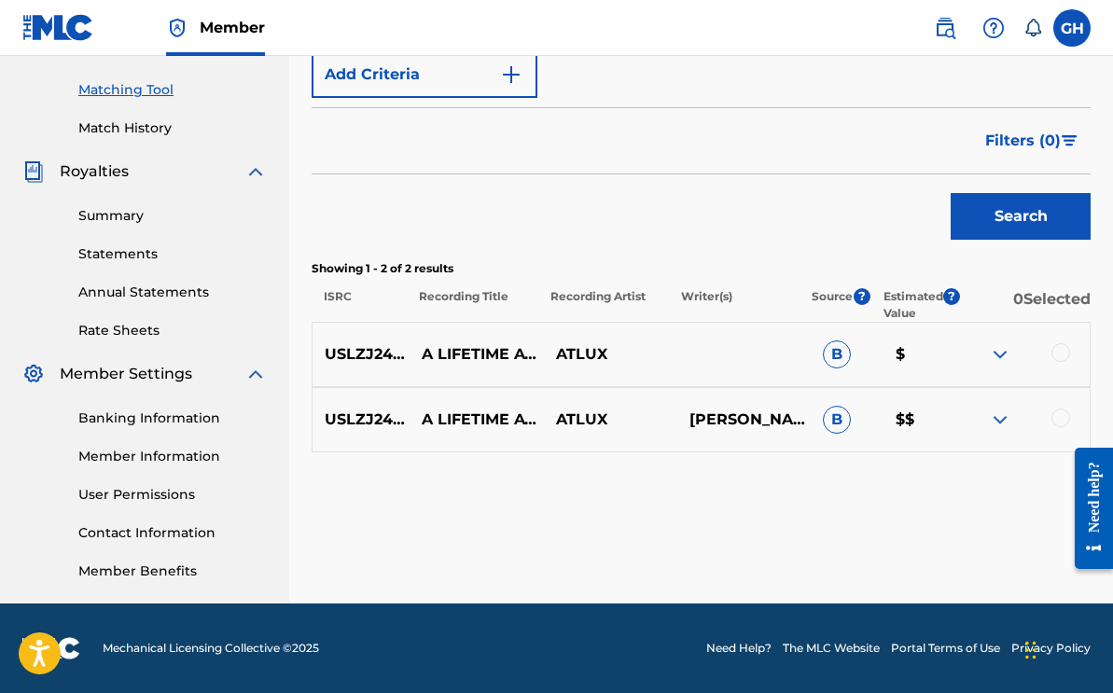
click at [1001, 357] on img at bounding box center [1000, 354] width 22 height 22
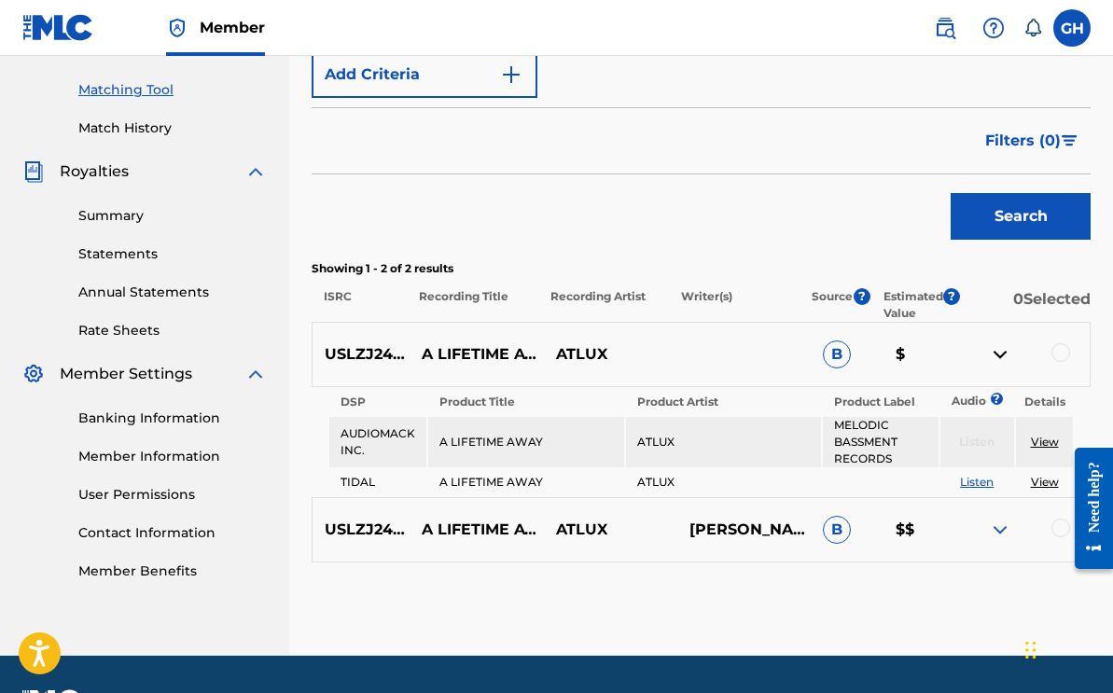
scroll to position [516, 0]
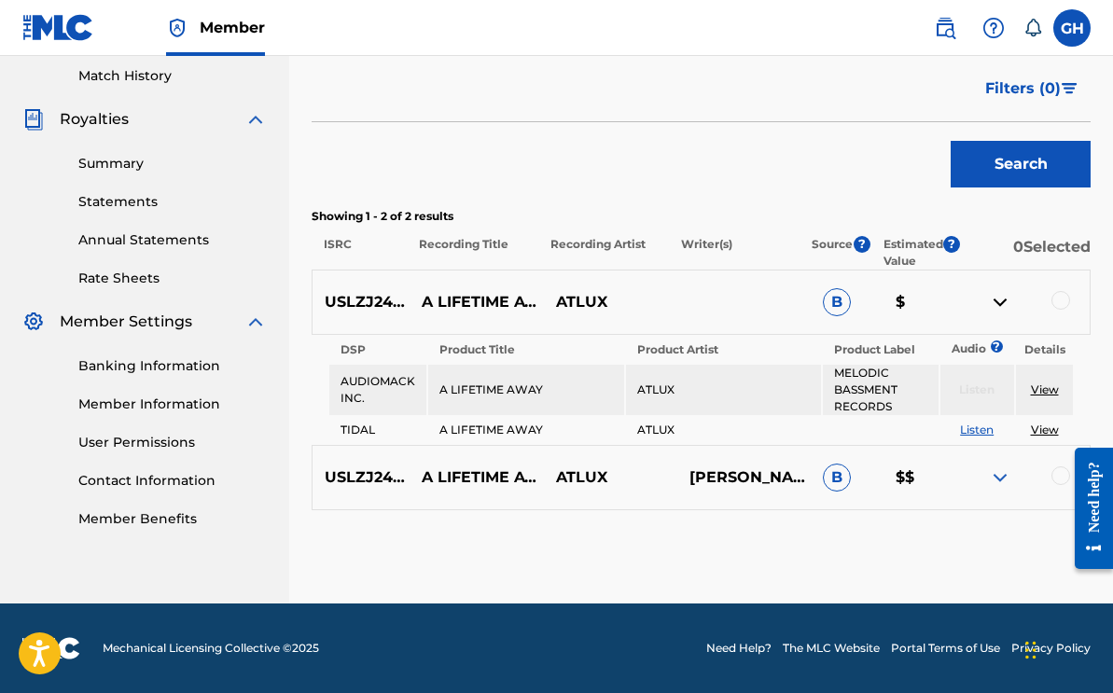
click at [1003, 482] on img at bounding box center [1000, 478] width 22 height 22
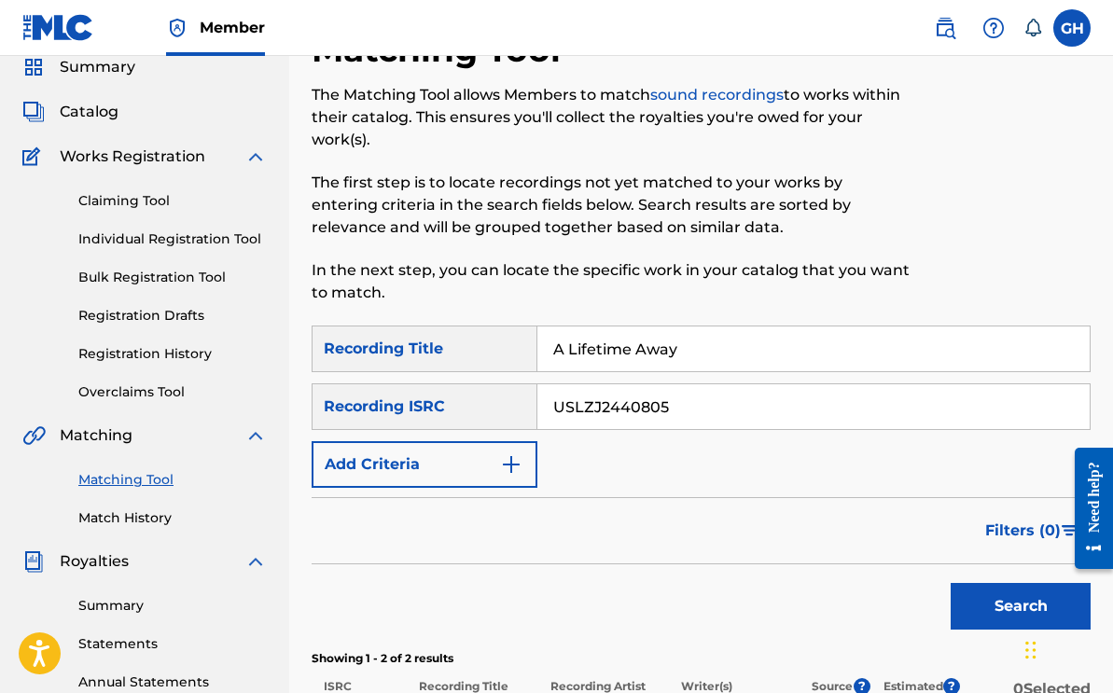
scroll to position [0, 0]
